Goal: Information Seeking & Learning: Learn about a topic

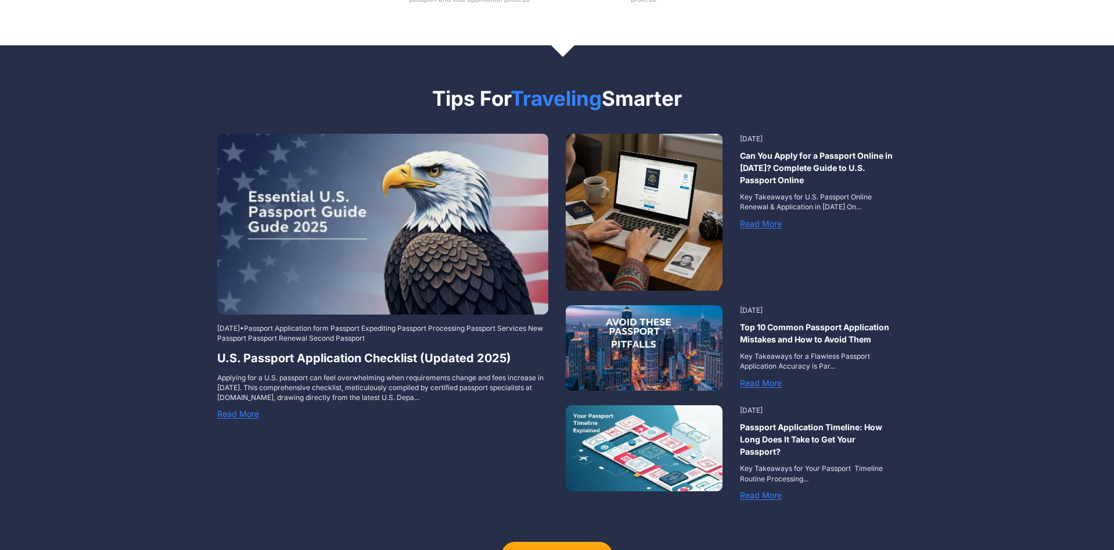
scroll to position [1541, 0]
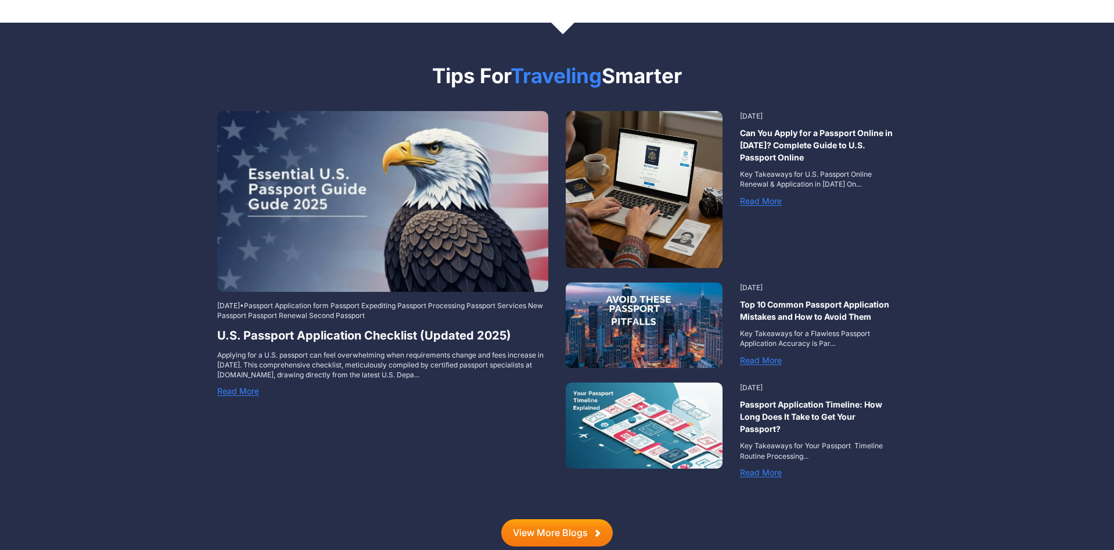
click at [570, 519] on link "View More Blogs" at bounding box center [557, 532] width 112 height 27
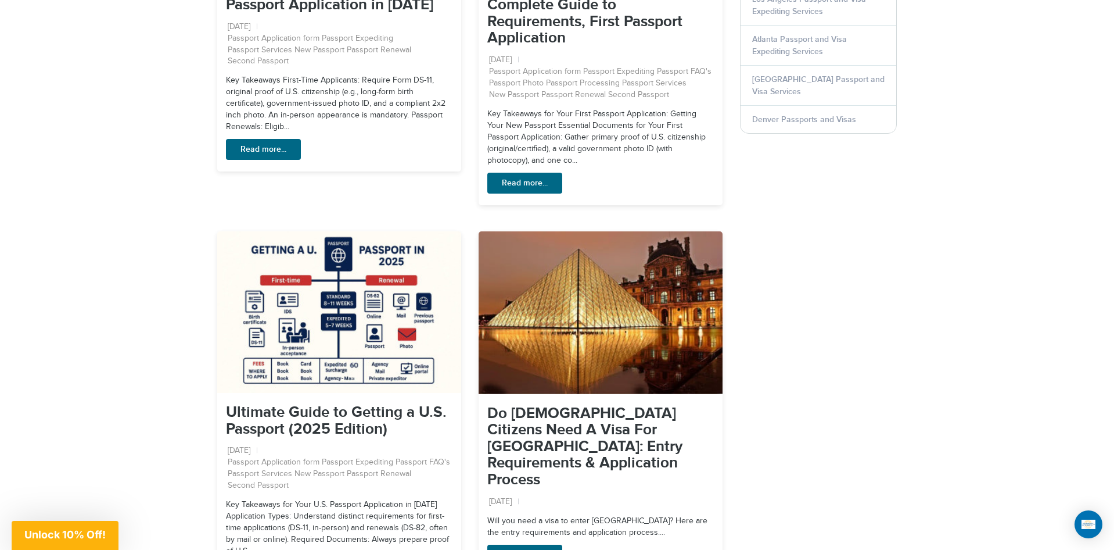
scroll to position [1541, 0]
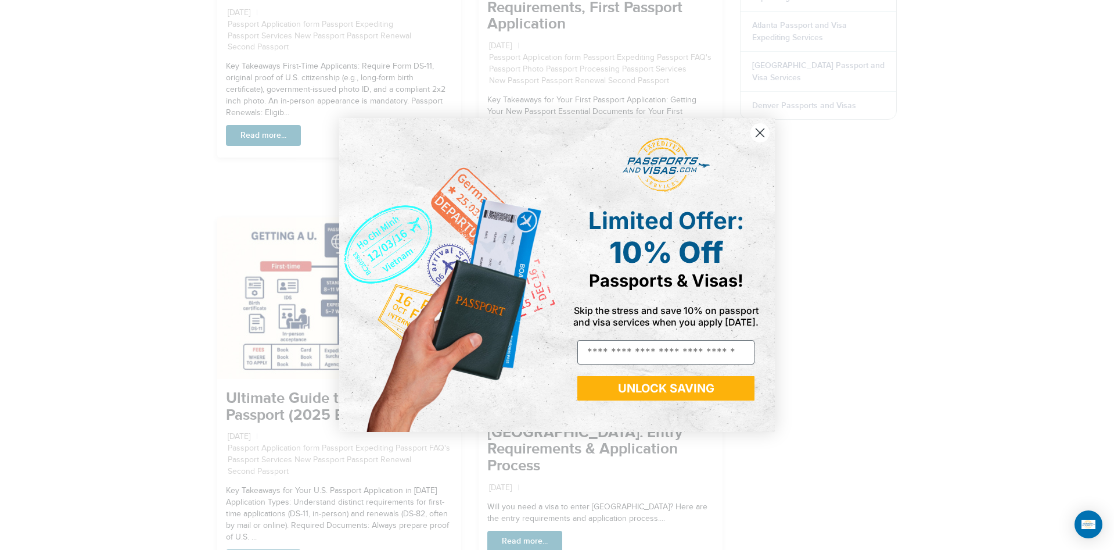
type input "**********"
click at [760, 137] on circle "Close dialog" at bounding box center [760, 132] width 19 height 19
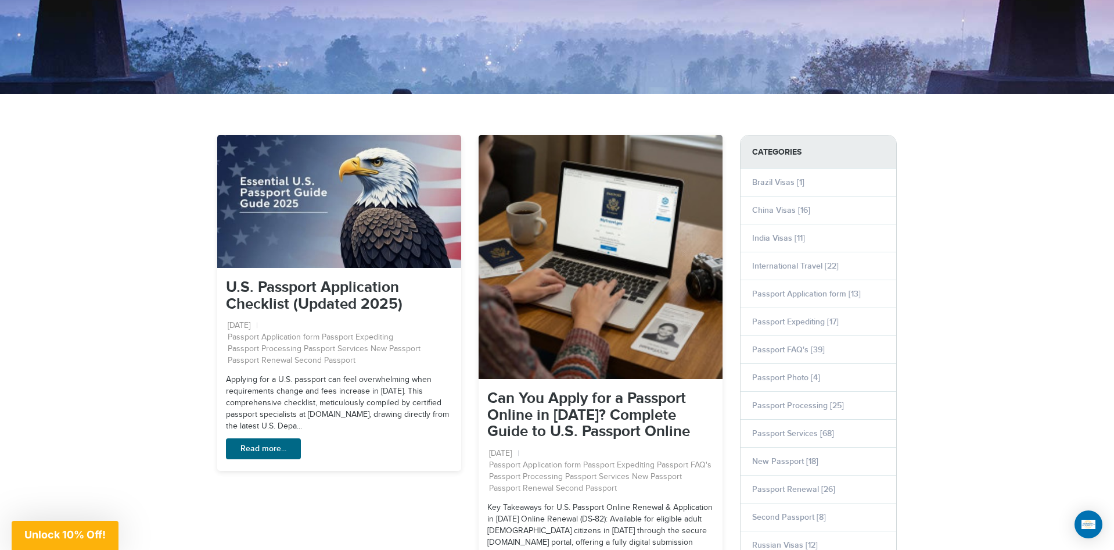
scroll to position [0, 0]
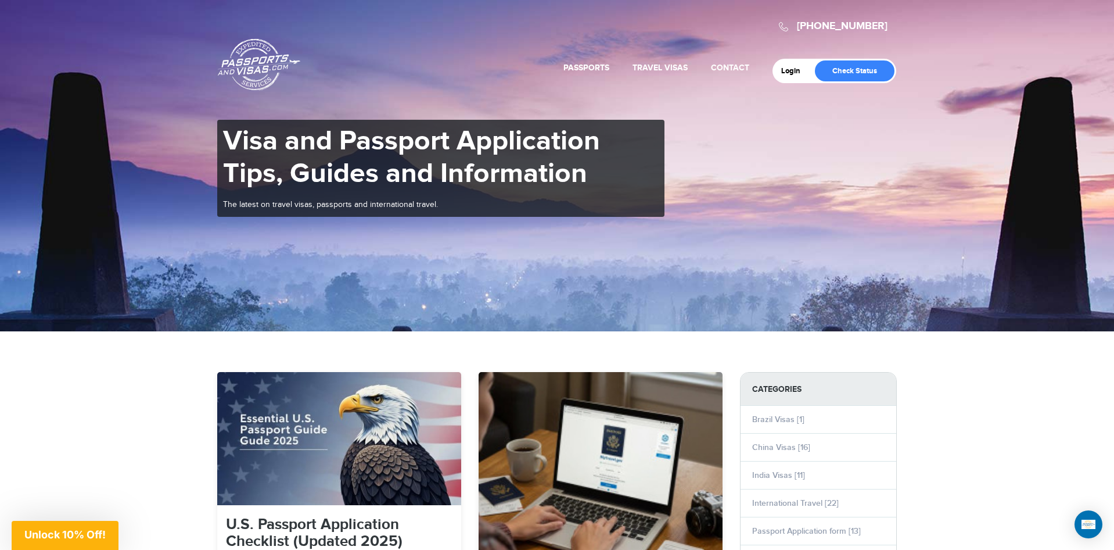
click at [248, 63] on link "Passports & [DOMAIN_NAME]" at bounding box center [259, 64] width 83 height 52
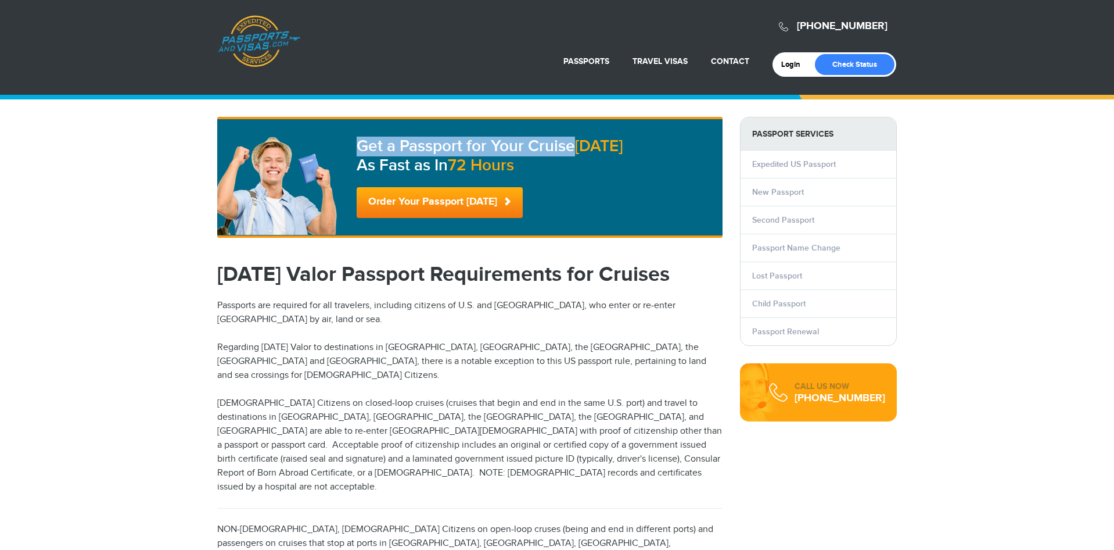
drag, startPoint x: 360, startPoint y: 145, endPoint x: 573, endPoint y: 138, distance: 213.4
click at [573, 138] on p "Get a Passport for Your Cruise [DATE] As Fast as In 72 Hours" at bounding box center [531, 156] width 349 height 39
click at [591, 136] on div "Get a Passport for Your Cruise [DATE] As Fast as In 72 Hours Order Your Passpor…" at bounding box center [470, 177] width 506 height 121
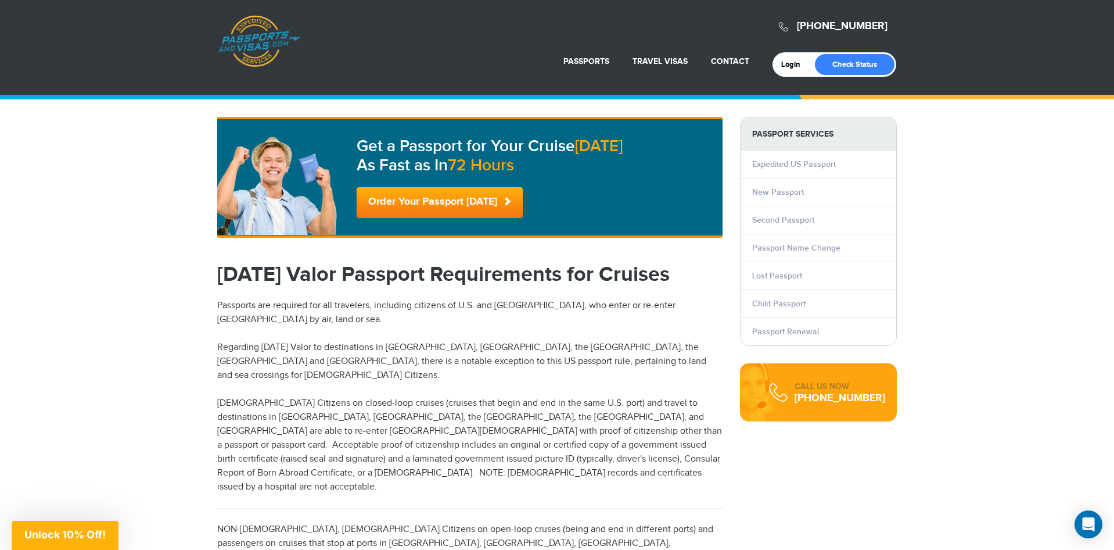
click at [399, 298] on article "Carnival Valor Passport Requirements for Cruises Passports are required for all…" at bounding box center [470, 546] width 506 height 565
